Goal: Transaction & Acquisition: Purchase product/service

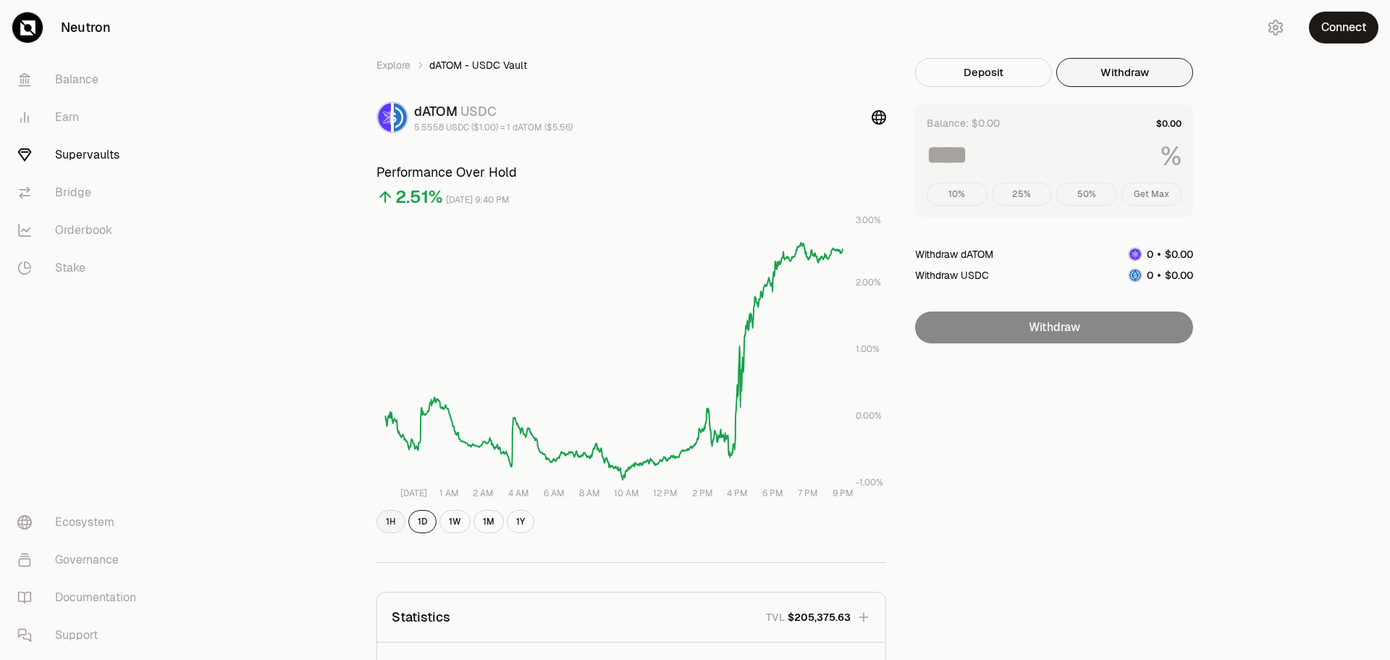
click at [388, 525] on button "1H" at bounding box center [391, 521] width 29 height 23
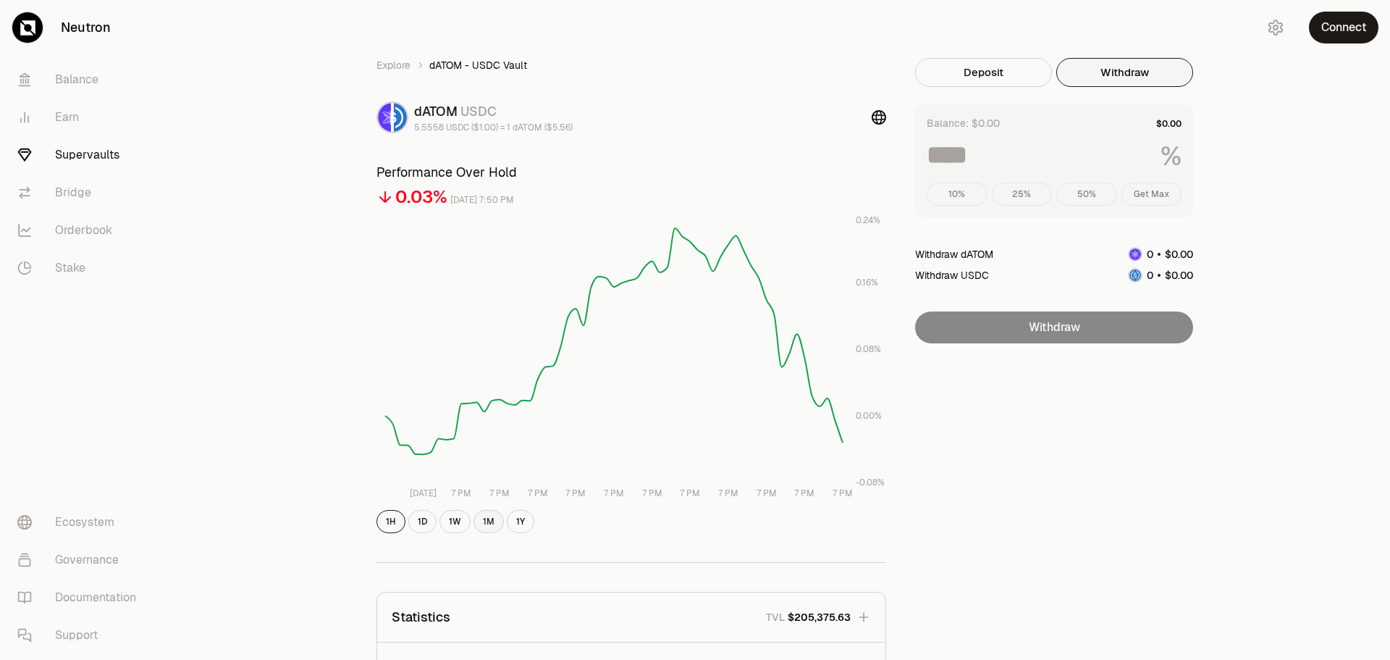
click at [497, 524] on button "1M" at bounding box center [489, 521] width 30 height 23
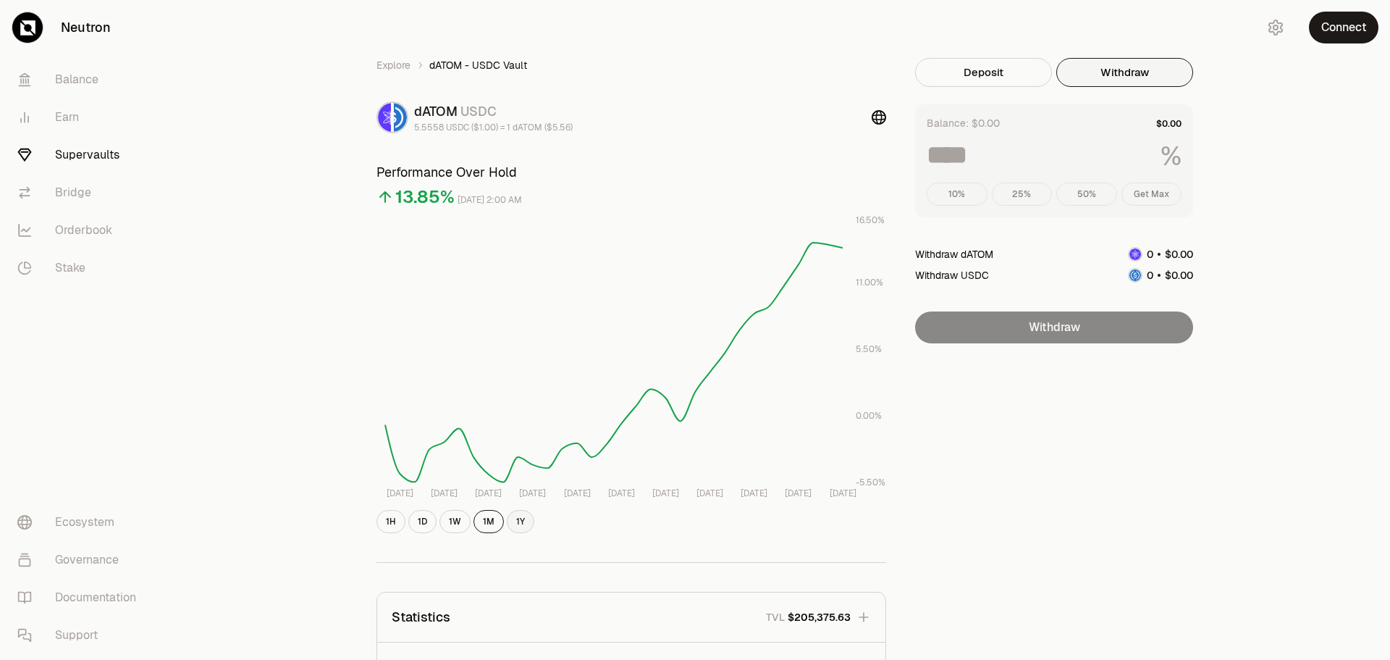
click at [519, 521] on button "1Y" at bounding box center [521, 521] width 28 height 23
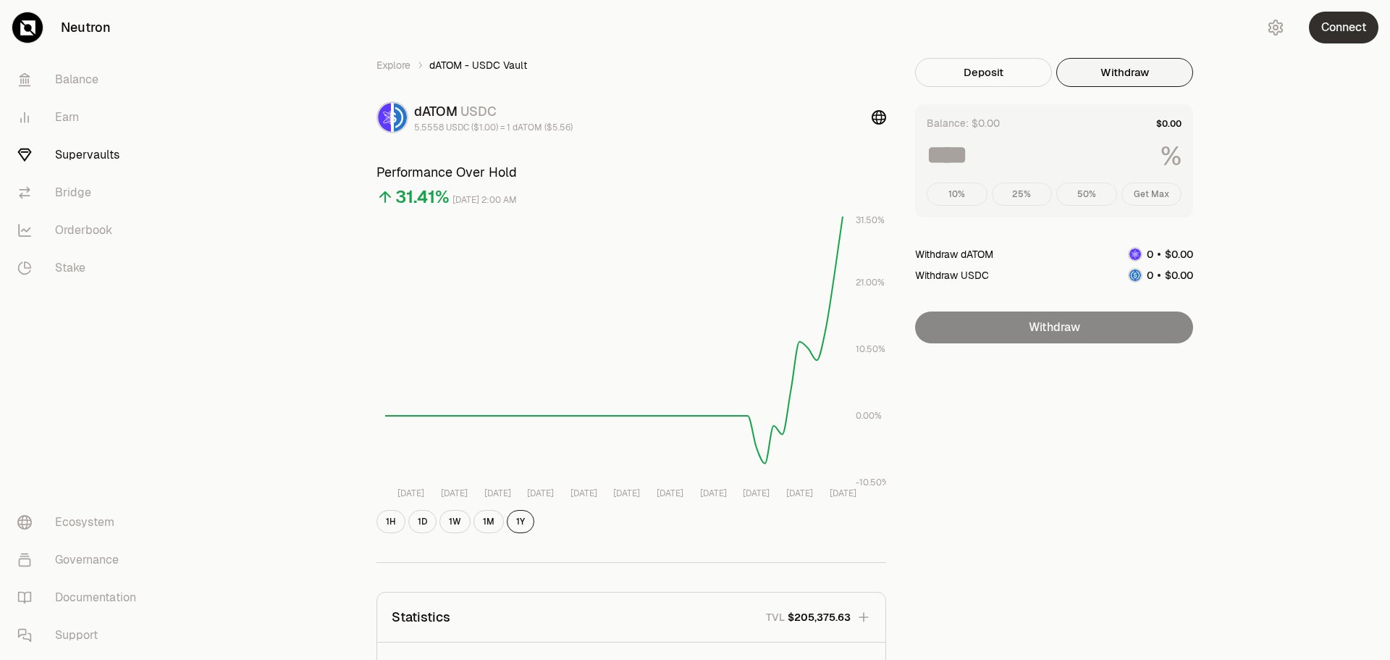
click at [1335, 26] on button "Connect" at bounding box center [1344, 28] width 70 height 32
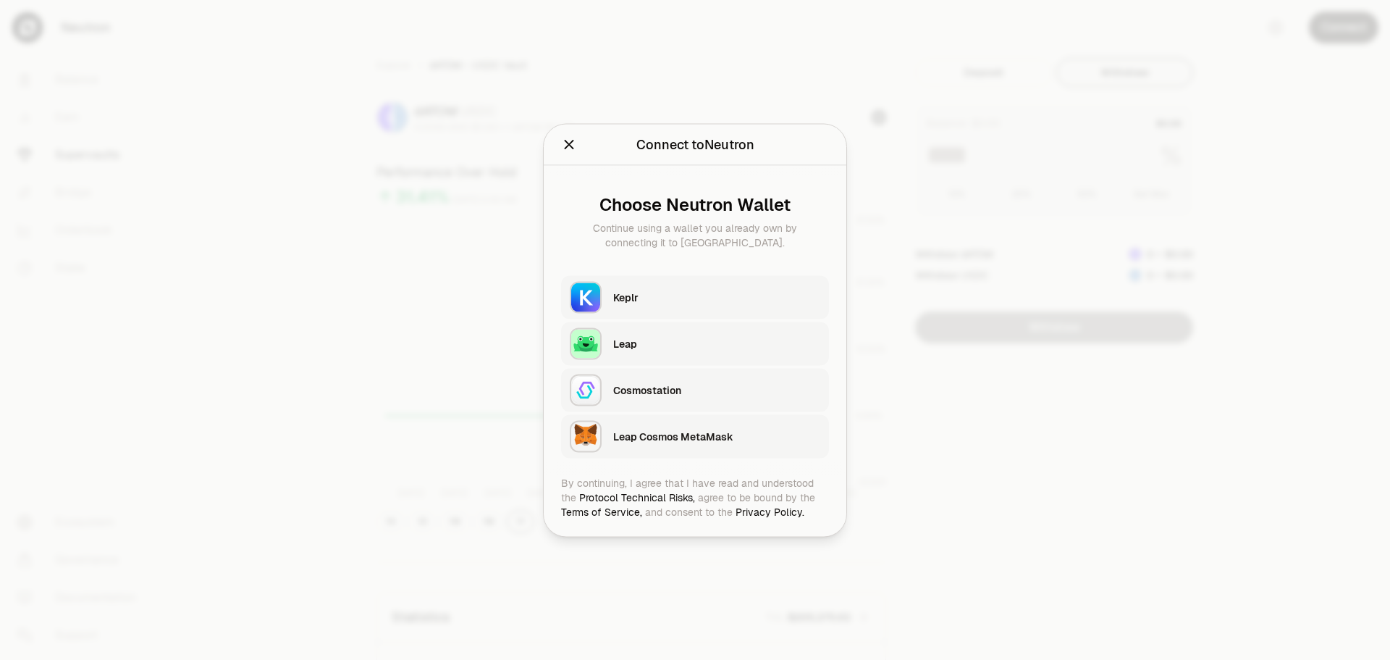
click at [652, 300] on div "Keplr" at bounding box center [716, 297] width 207 height 14
type input "***"
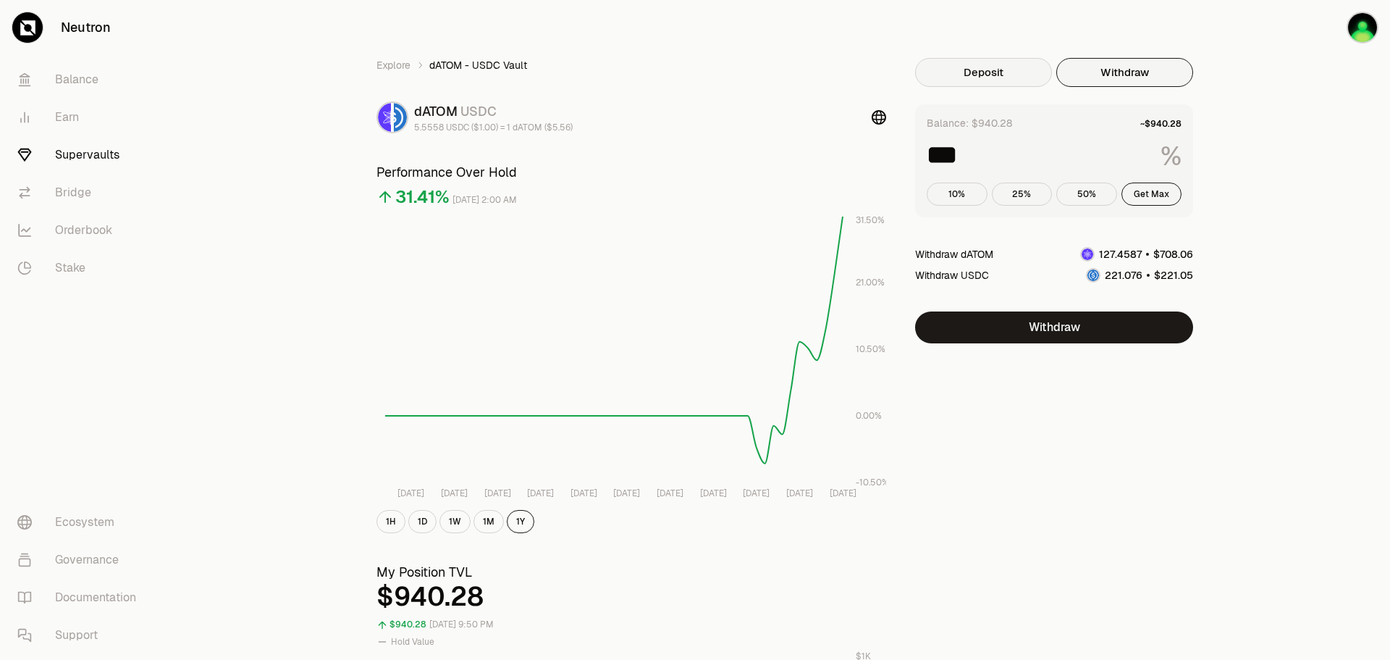
click at [988, 79] on button "Deposit" at bounding box center [983, 72] width 137 height 29
click at [1137, 78] on button "Withdraw" at bounding box center [1125, 72] width 137 height 29
click at [1153, 194] on button "Get Max" at bounding box center [1152, 193] width 61 height 23
click at [387, 521] on button "1H" at bounding box center [391, 521] width 29 height 23
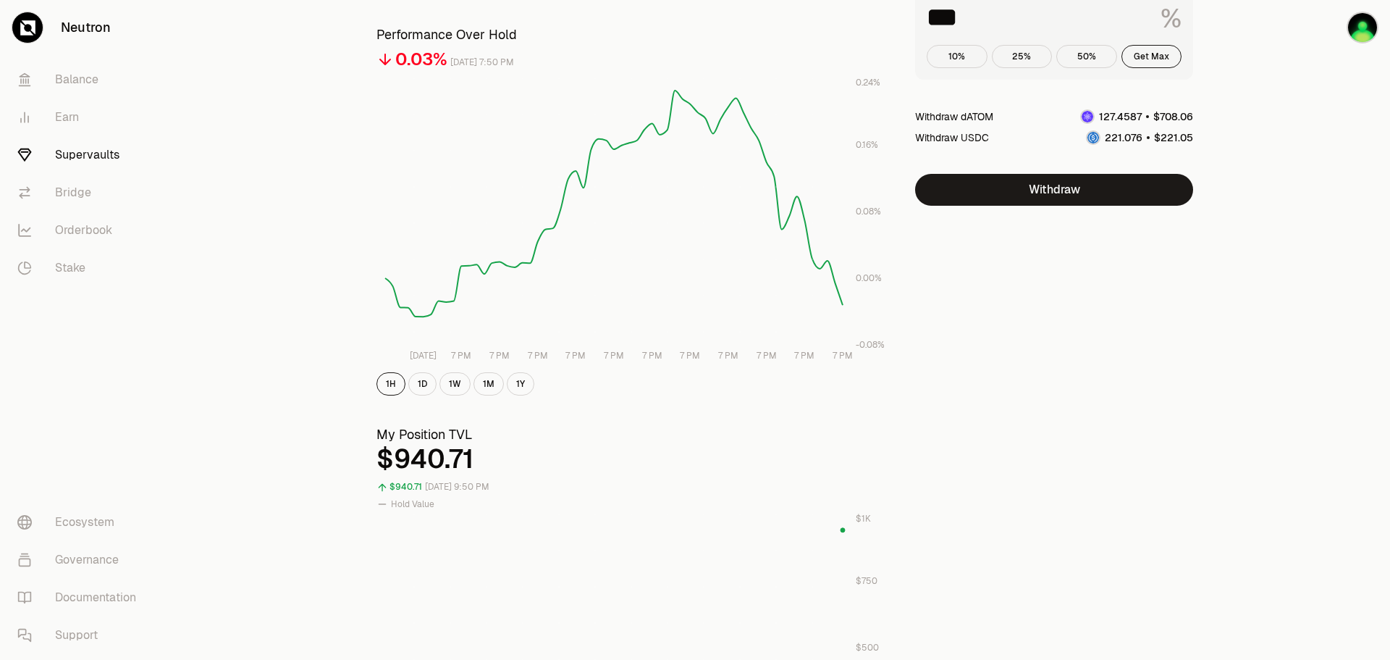
scroll to position [72, 0]
